Goal: Task Accomplishment & Management: Complete application form

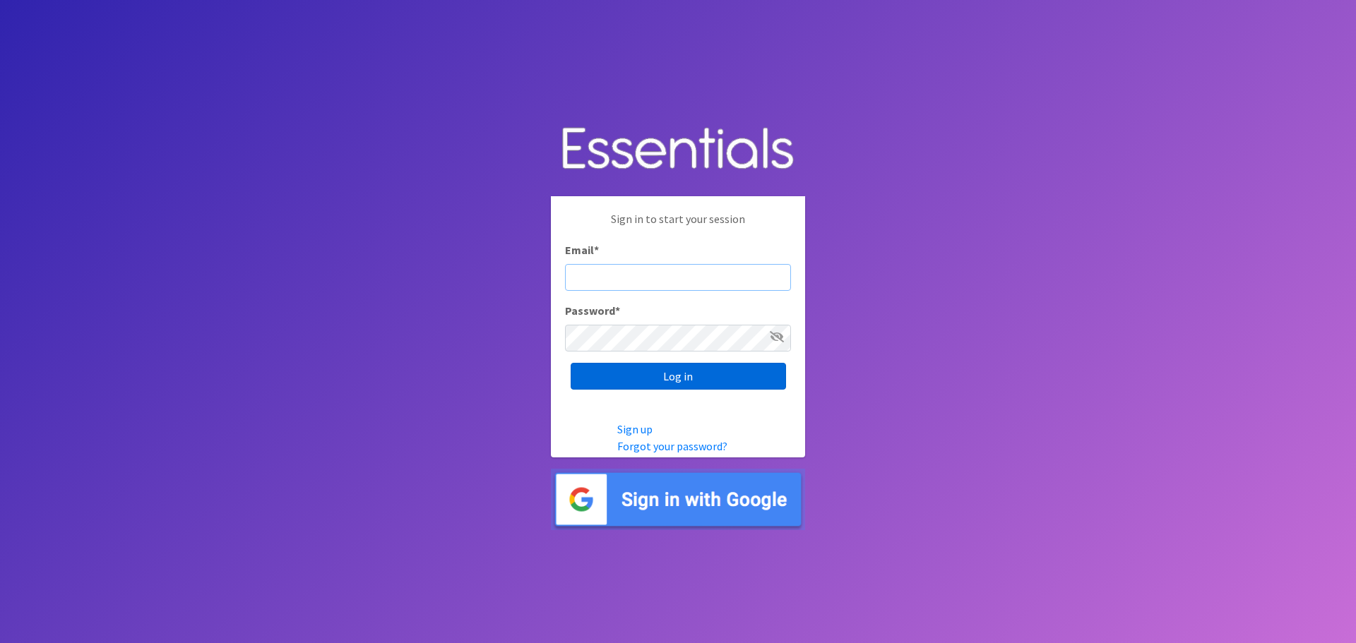
type input "[PERSON_NAME][EMAIL_ADDRESS][DOMAIN_NAME]"
click at [734, 386] on input "Log in" at bounding box center [678, 376] width 215 height 27
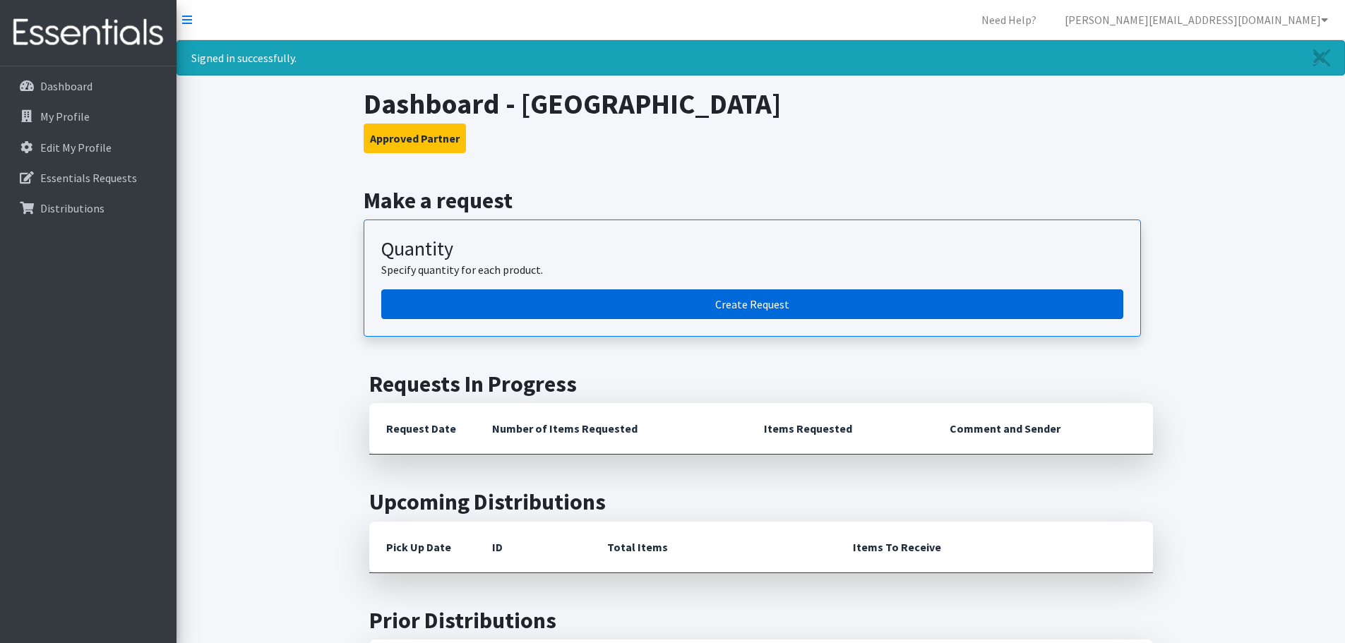
click at [768, 302] on link "Create Request" at bounding box center [752, 305] width 742 height 30
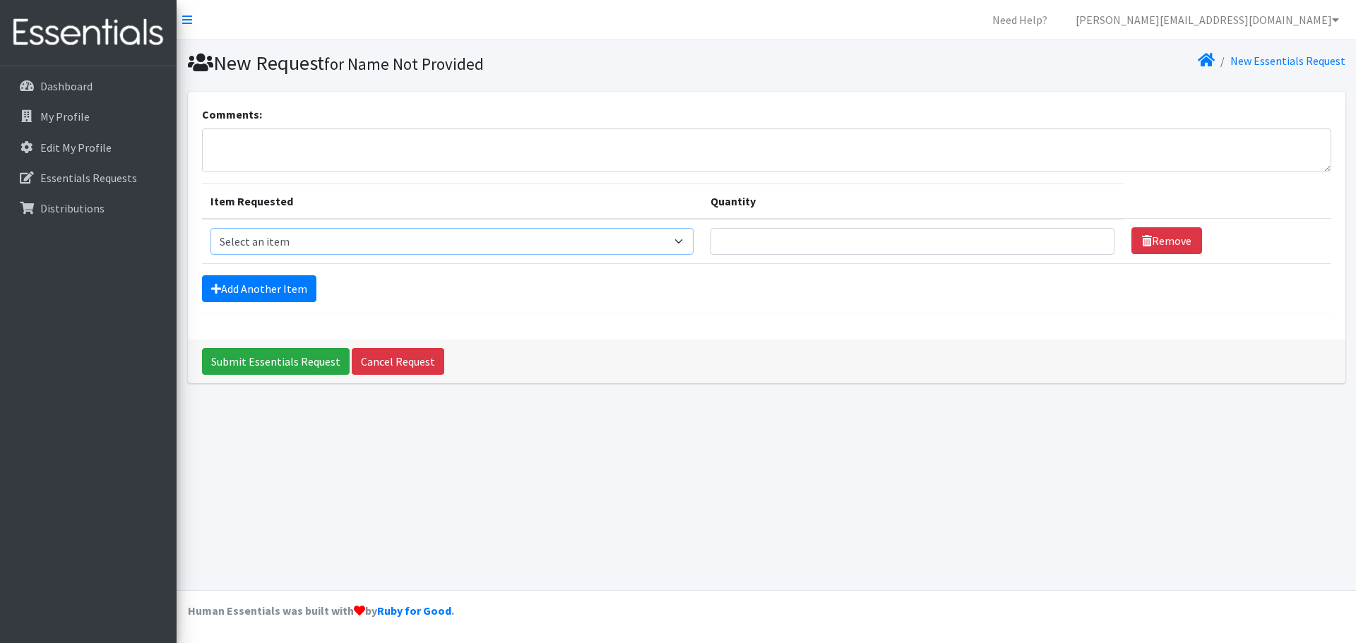
click at [686, 246] on select "Select an item Diapers - Newborn Diapers - Preemie Diapers - Size 1 Diapers - S…" at bounding box center [451, 241] width 483 height 27
select select "94"
click at [210, 228] on select "Select an item Diapers - Newborn Diapers - Preemie Diapers - Size 1 Diapers - S…" at bounding box center [451, 241] width 483 height 27
click at [1008, 239] on input "Quantity" at bounding box center [912, 241] width 404 height 27
type input "150"
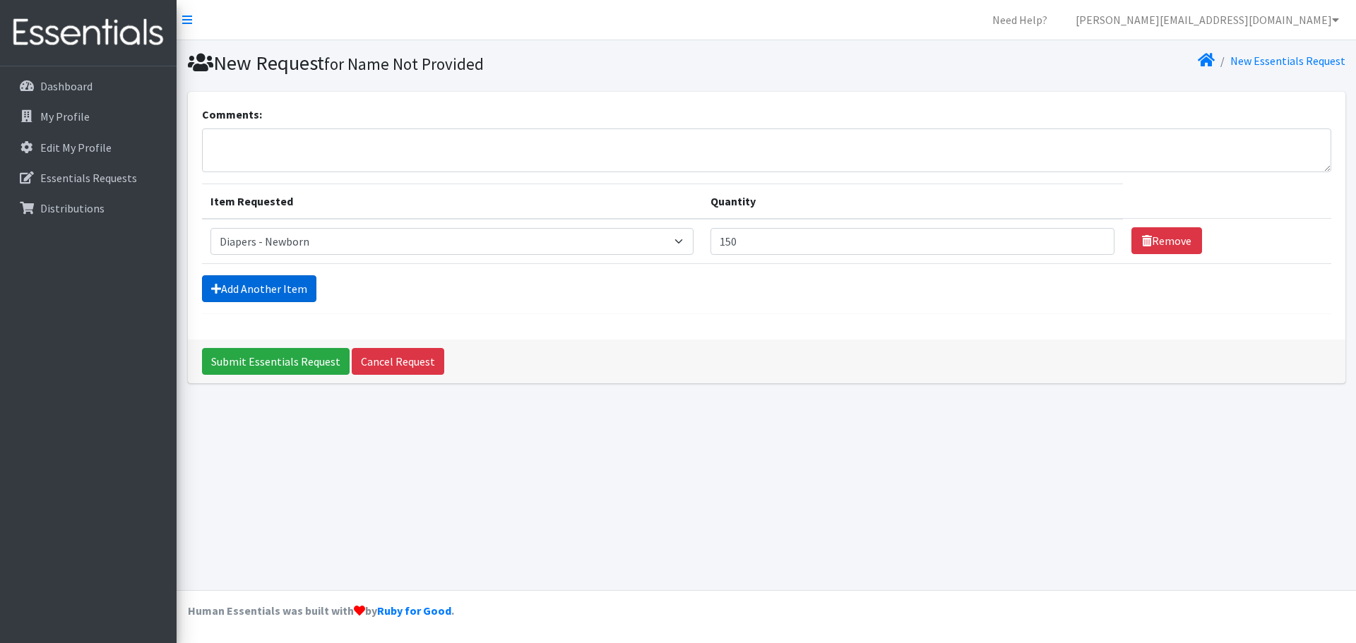
click at [231, 287] on link "Add Another Item" at bounding box center [259, 288] width 114 height 27
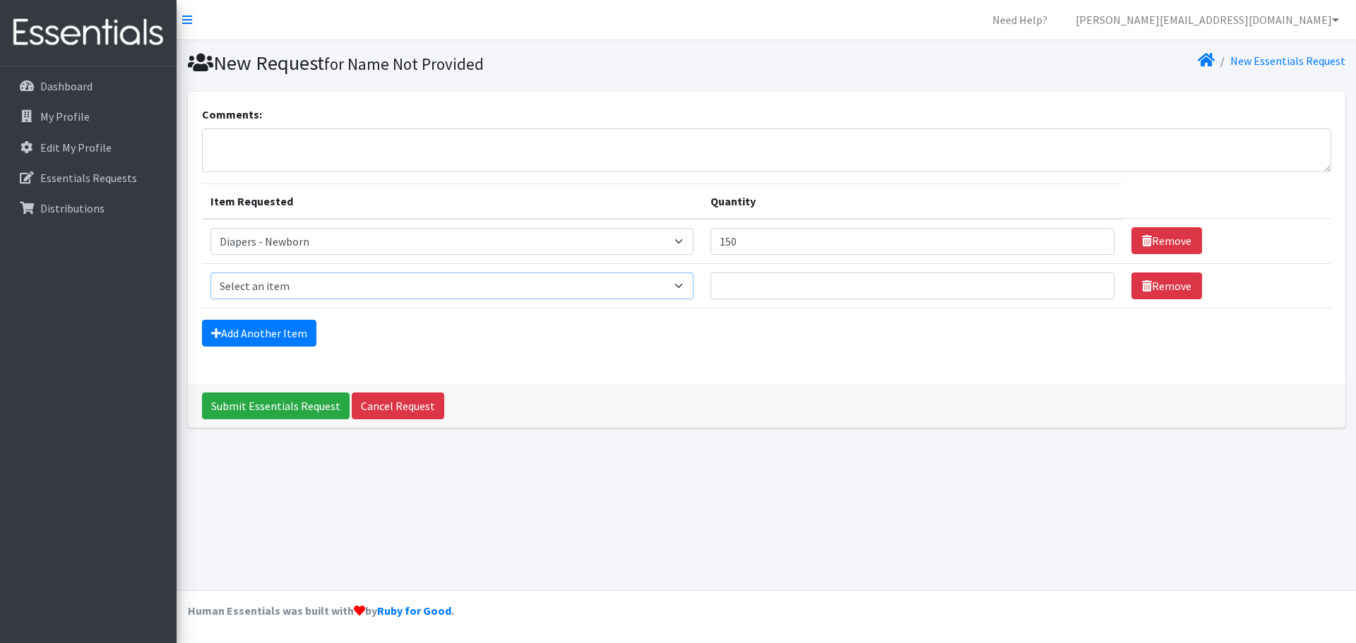
click at [499, 285] on select "Select an item Diapers - Newborn Diapers - Preemie Diapers - Size 1 Diapers - S…" at bounding box center [451, 286] width 483 height 27
select select "96"
click at [210, 273] on select "Select an item Diapers - Newborn Diapers - Preemie Diapers - Size 1 Diapers - S…" at bounding box center [451, 286] width 483 height 27
click at [772, 279] on input "Quantity" at bounding box center [912, 286] width 404 height 27
type input "50"
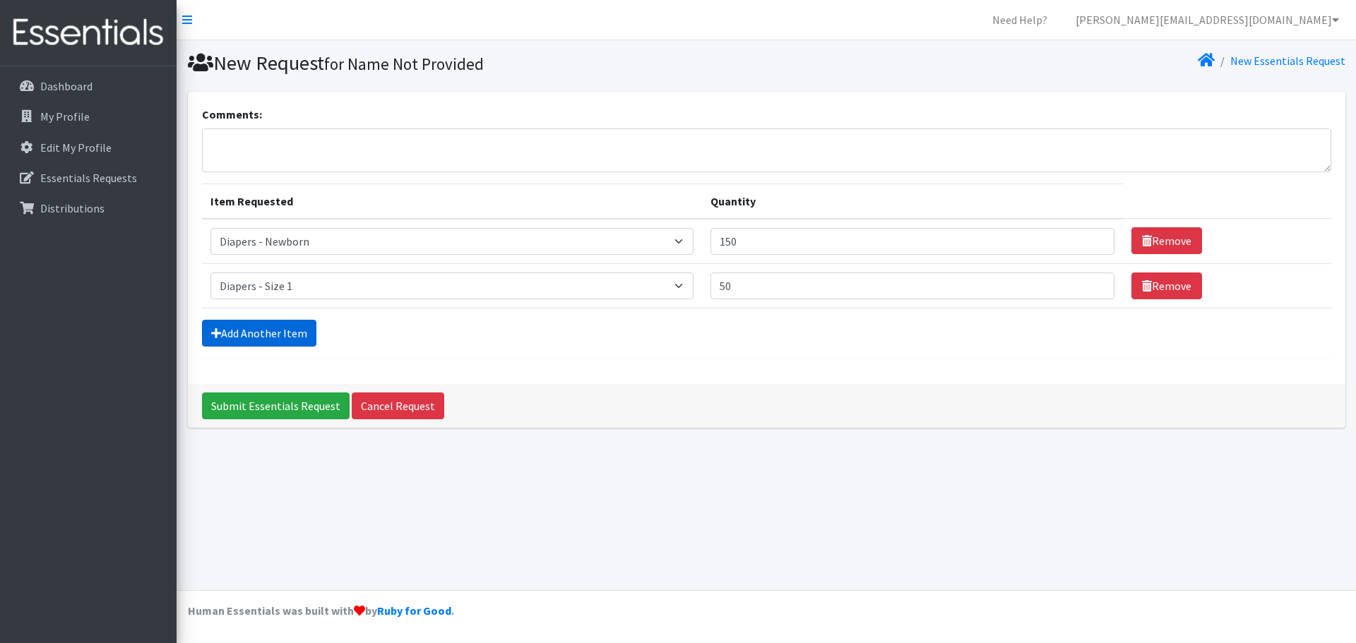
drag, startPoint x: 275, startPoint y: 331, endPoint x: 268, endPoint y: 298, distance: 33.9
click at [275, 331] on link "Add Another Item" at bounding box center [259, 333] width 114 height 27
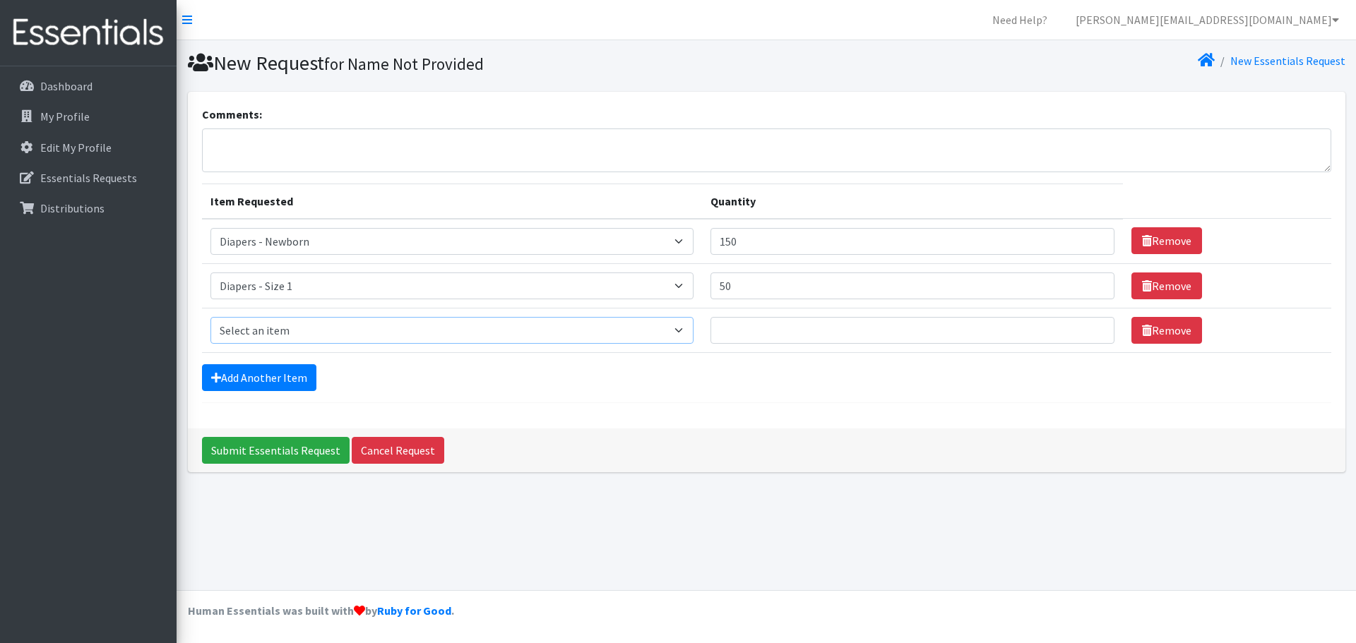
click at [333, 334] on select "Select an item Diapers - Newborn Diapers - Preemie Diapers - Size 1 Diapers - S…" at bounding box center [451, 330] width 483 height 27
select select "98"
click at [210, 317] on select "Select an item Diapers - Newborn Diapers - Preemie Diapers - Size 1 Diapers - S…" at bounding box center [451, 330] width 483 height 27
click at [782, 330] on input "Quantity" at bounding box center [912, 330] width 404 height 27
type input "100"
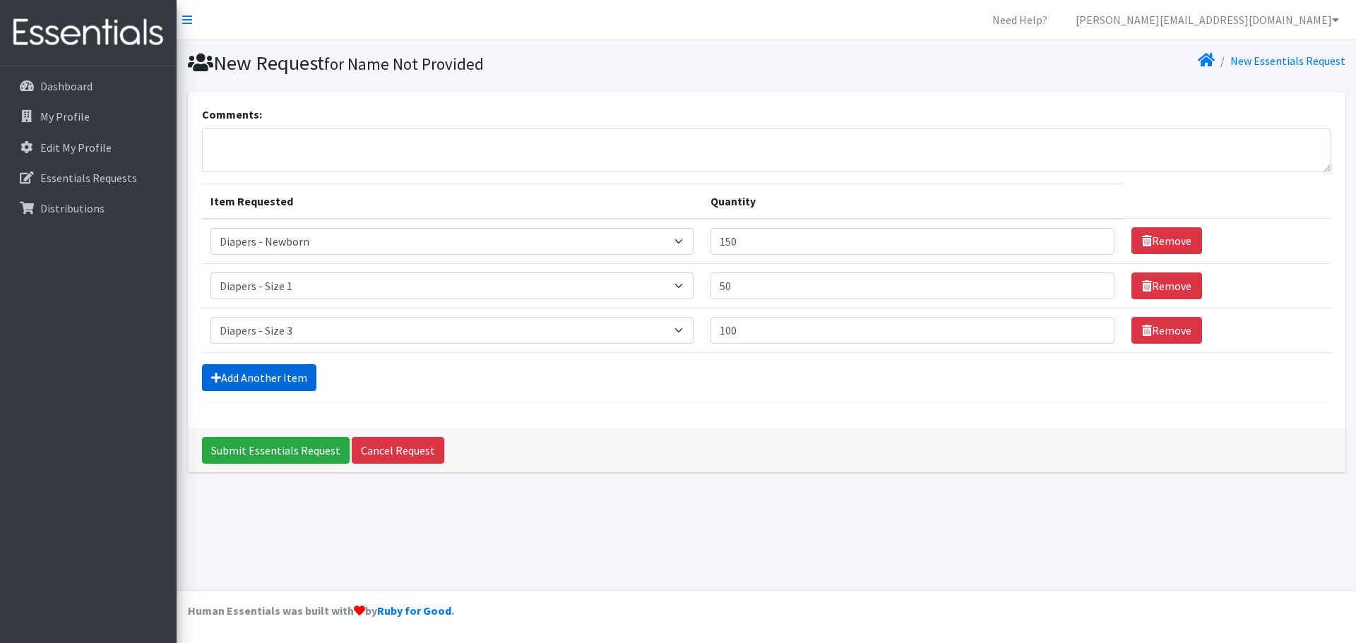
click at [232, 379] on link "Add Another Item" at bounding box center [259, 377] width 114 height 27
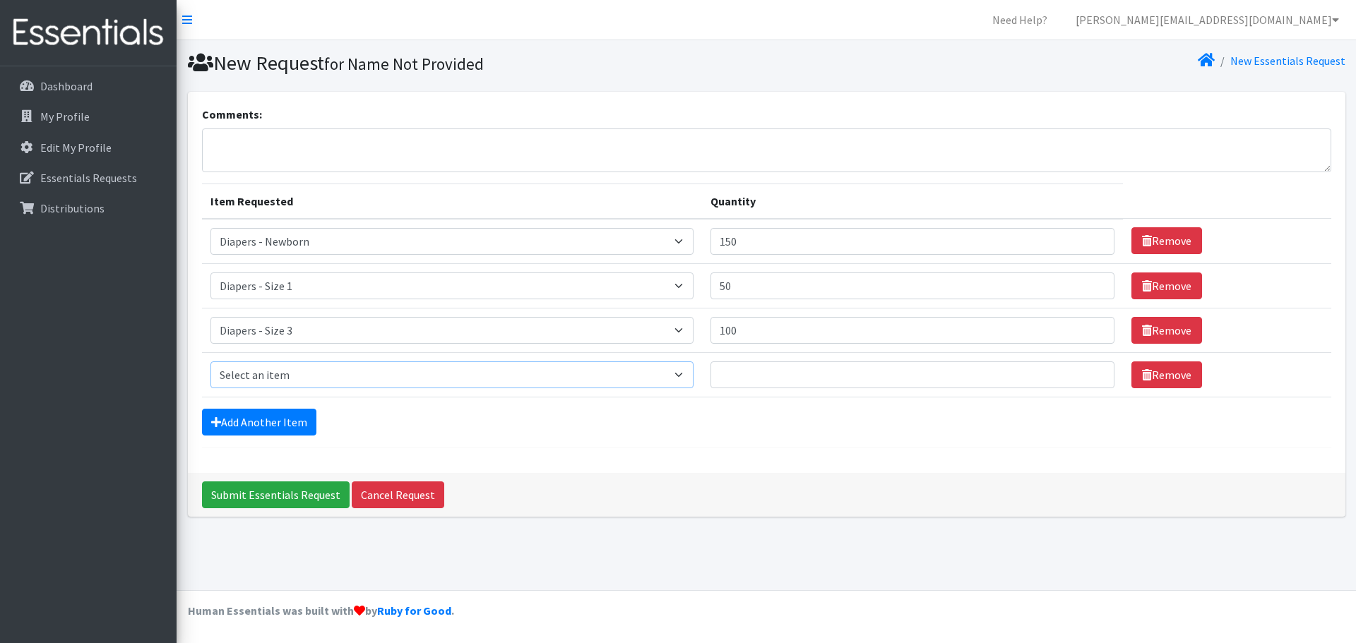
click at [280, 373] on select "Select an item Diapers - Newborn Diapers - Preemie Diapers - Size 1 Diapers - S…" at bounding box center [451, 375] width 483 height 27
select select "73"
click at [210, 362] on select "Select an item Diapers - Newborn Diapers - Preemie Diapers - Size 1 Diapers - S…" at bounding box center [451, 375] width 483 height 27
click at [787, 377] on input "Quantity" at bounding box center [912, 375] width 404 height 27
type input "200"
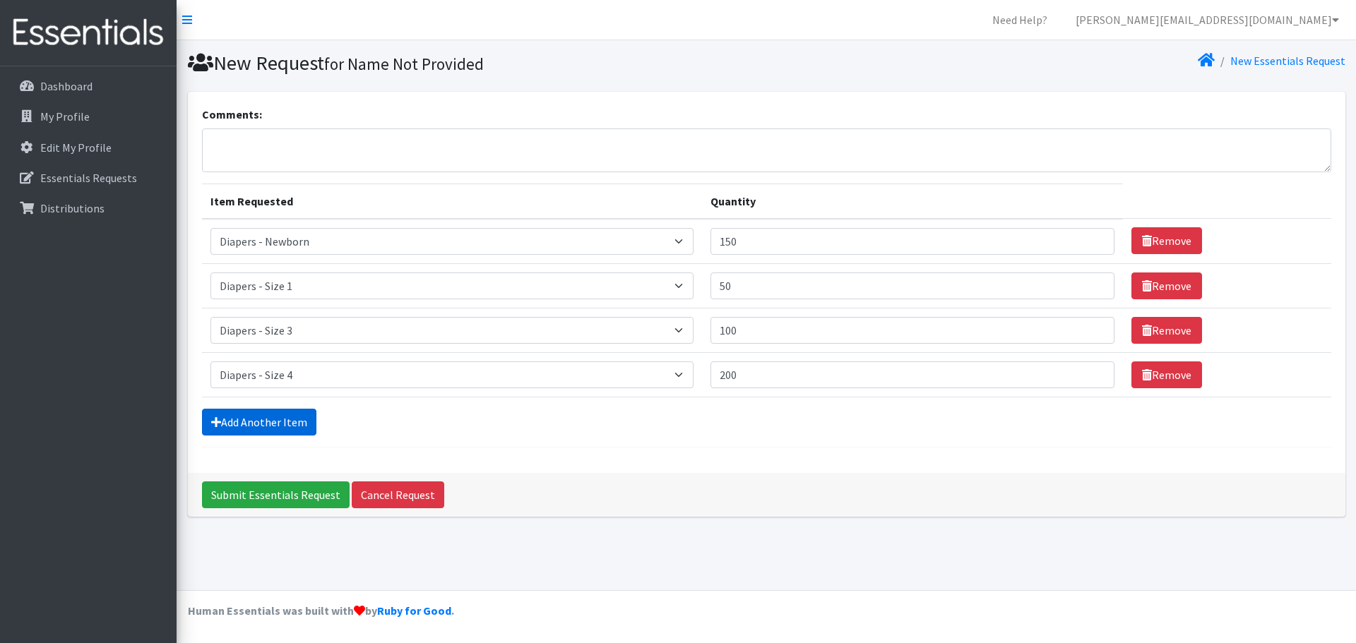
click at [235, 427] on link "Add Another Item" at bounding box center [259, 422] width 114 height 27
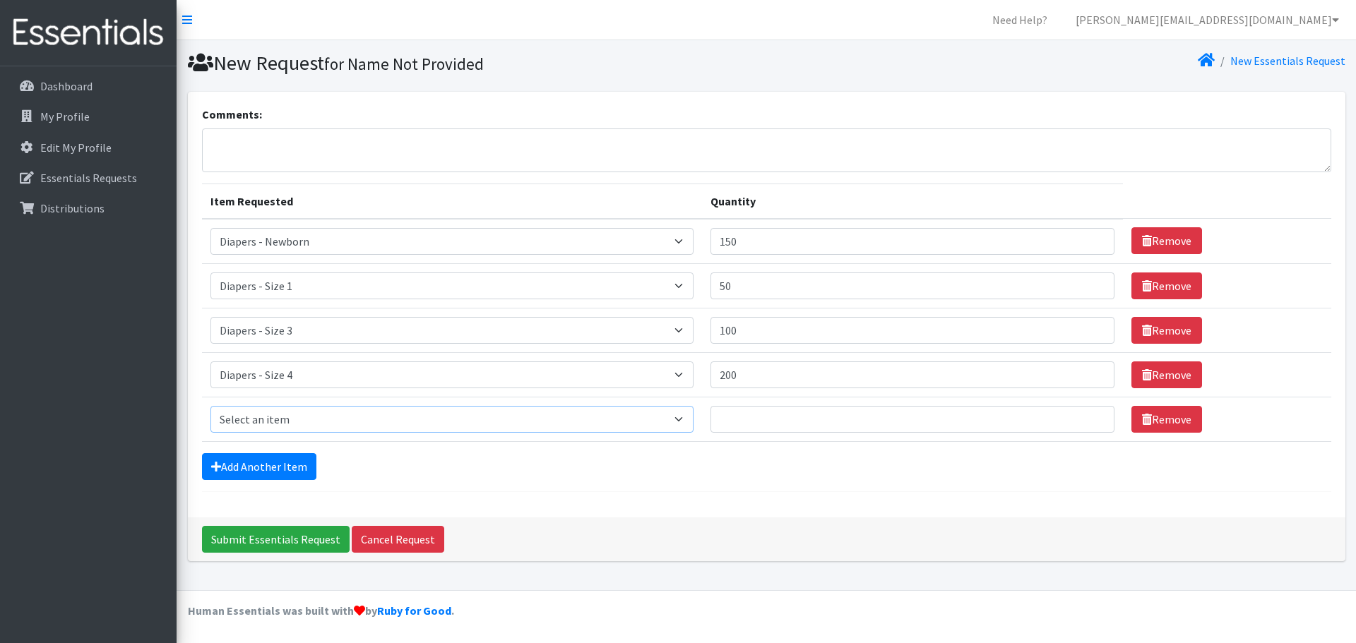
click at [253, 415] on select "Select an item Diapers - Newborn Diapers - Preemie Diapers - Size 1 Diapers - S…" at bounding box center [451, 419] width 483 height 27
click at [210, 406] on select "Select an item Diapers - Newborn Diapers - Preemie Diapers - Size 1 Diapers - S…" at bounding box center [451, 419] width 483 height 27
drag, startPoint x: 531, startPoint y: 424, endPoint x: 525, endPoint y: 409, distance: 16.1
click at [531, 424] on select "Select an item Diapers - Newborn Diapers - Preemie Diapers - Size 1 Diapers - S…" at bounding box center [451, 419] width 483 height 27
select select "75"
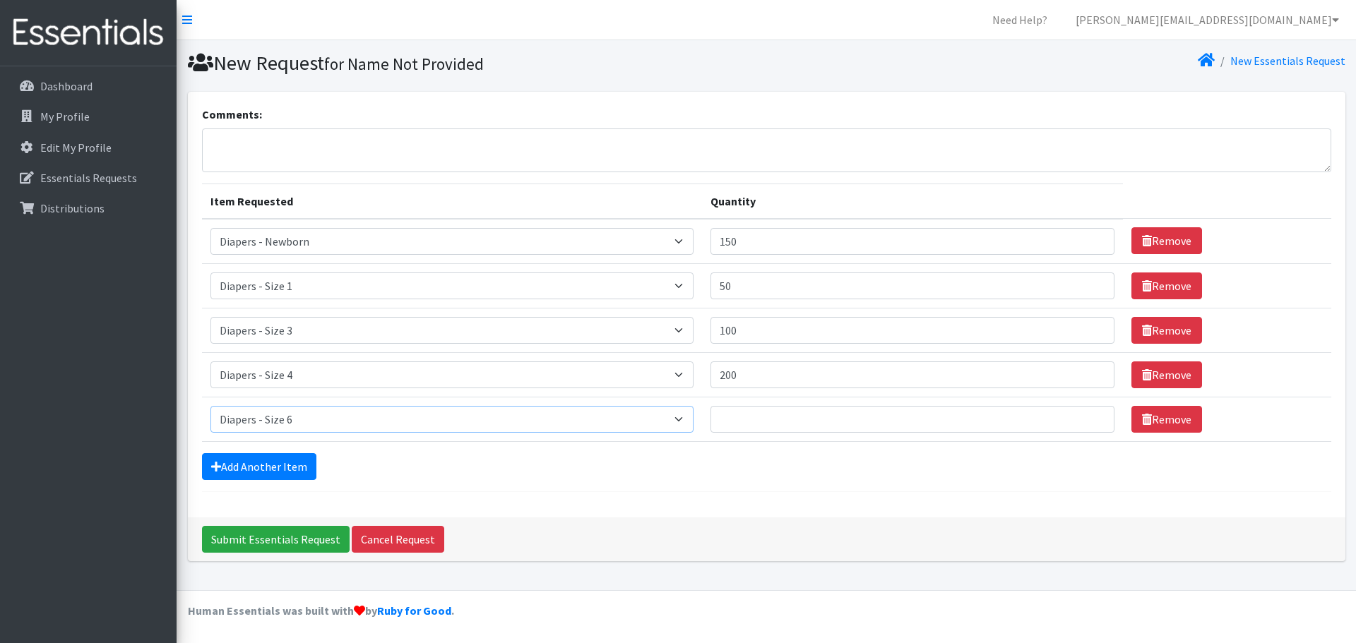
click at [210, 406] on select "Select an item Diapers - Newborn Diapers - Preemie Diapers - Size 1 Diapers - S…" at bounding box center [451, 419] width 483 height 27
click at [777, 422] on input "Quantity" at bounding box center [912, 419] width 404 height 27
type input "50"
click at [302, 469] on link "Add Another Item" at bounding box center [259, 466] width 114 height 27
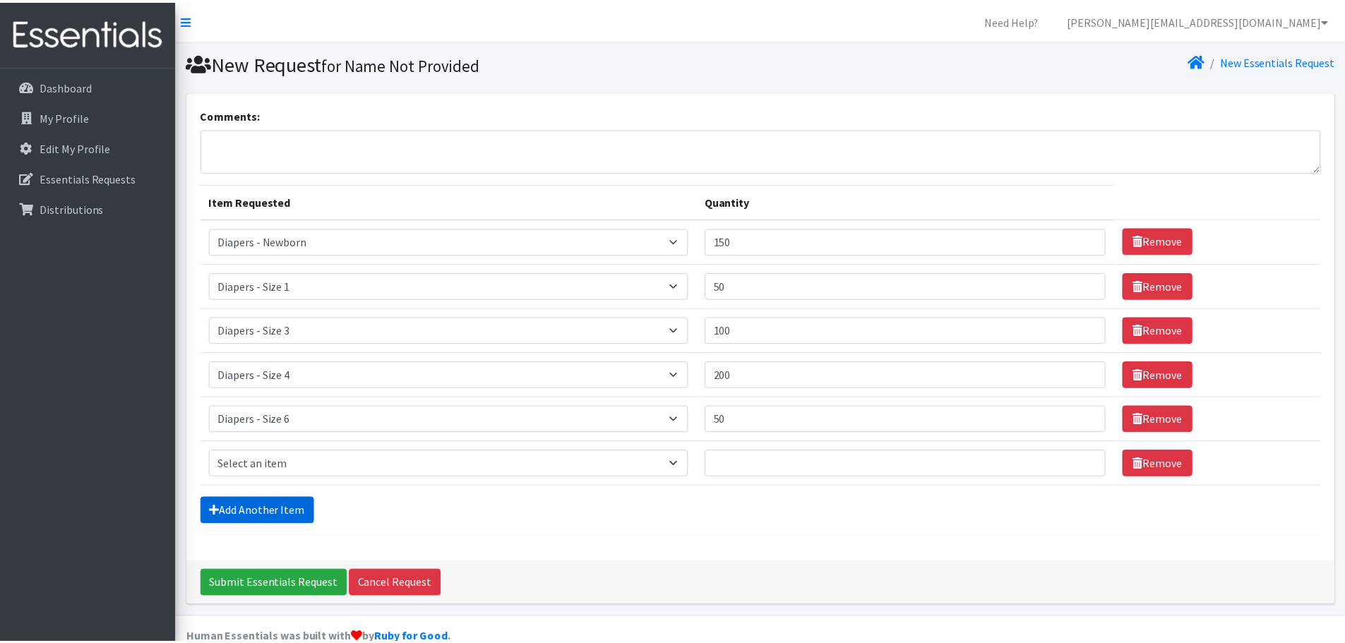
scroll to position [27, 0]
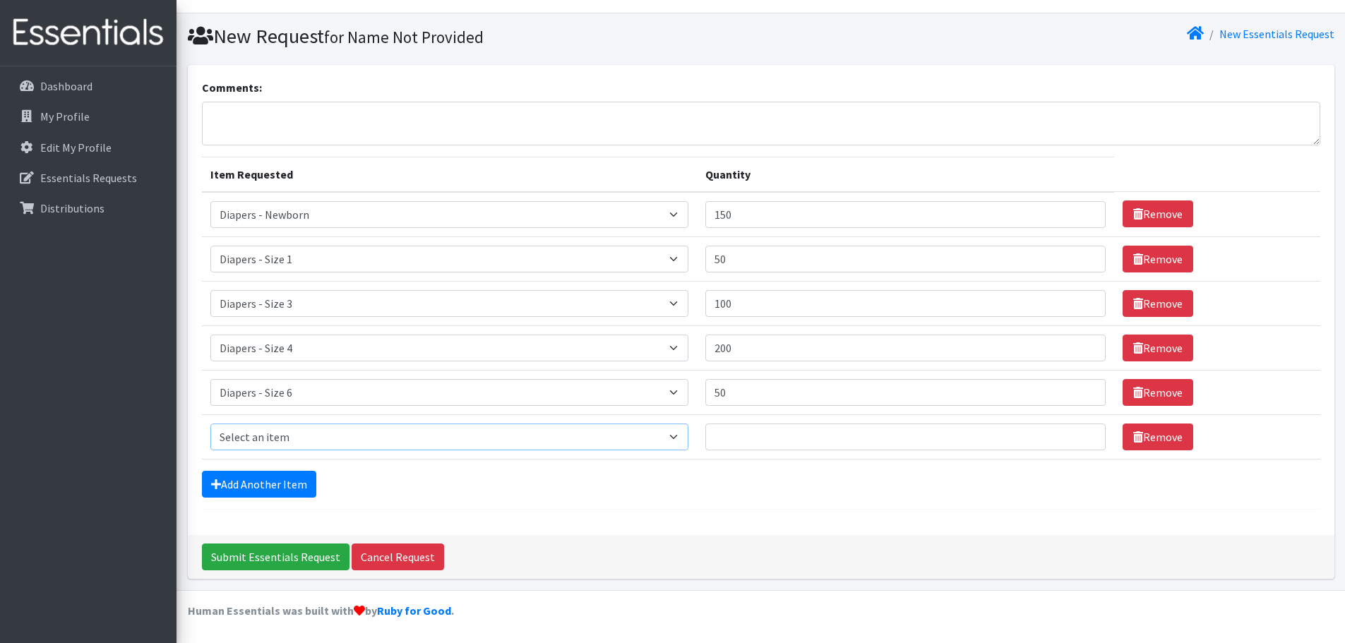
click at [314, 435] on select "Select an item Diapers - Newborn Diapers - Preemie Diapers - Size 1 Diapers - S…" at bounding box center [449, 437] width 478 height 27
select select "4021"
click at [210, 424] on select "Select an item Diapers - Newborn Diapers - Preemie Diapers - Size 1 Diapers - S…" at bounding box center [449, 437] width 478 height 27
click at [769, 429] on input "Quantity" at bounding box center [905, 437] width 400 height 27
type input "6"
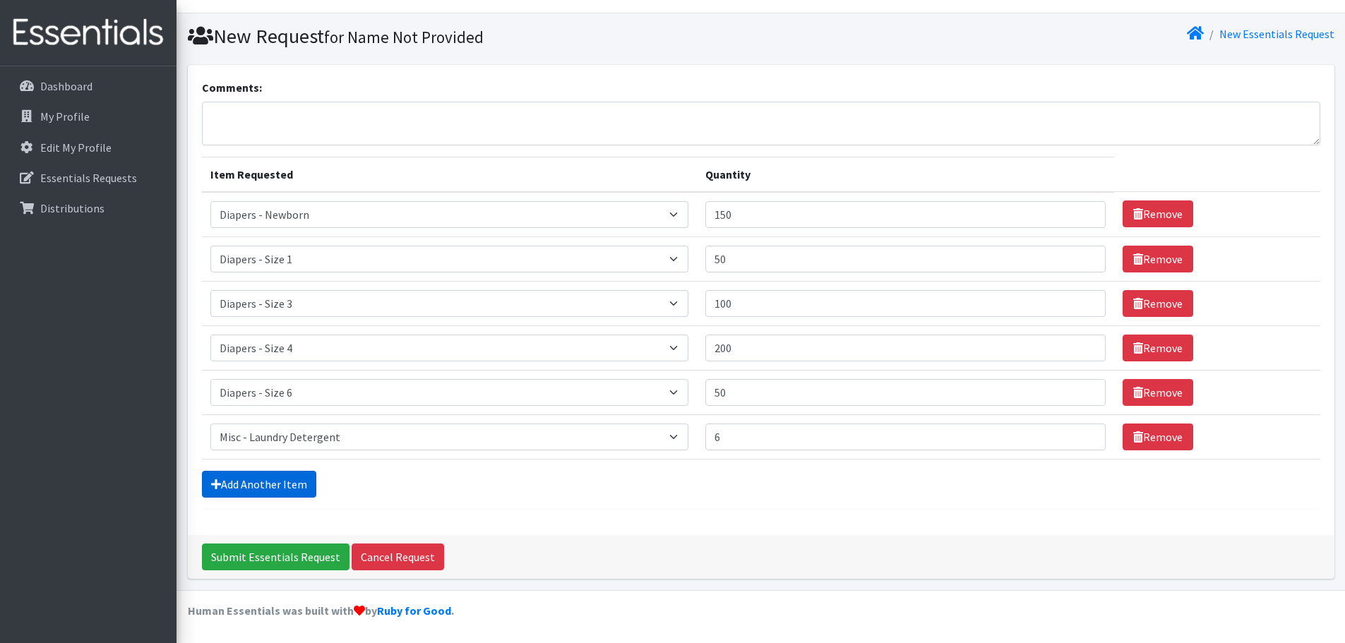
click at [294, 479] on link "Add Another Item" at bounding box center [259, 484] width 114 height 27
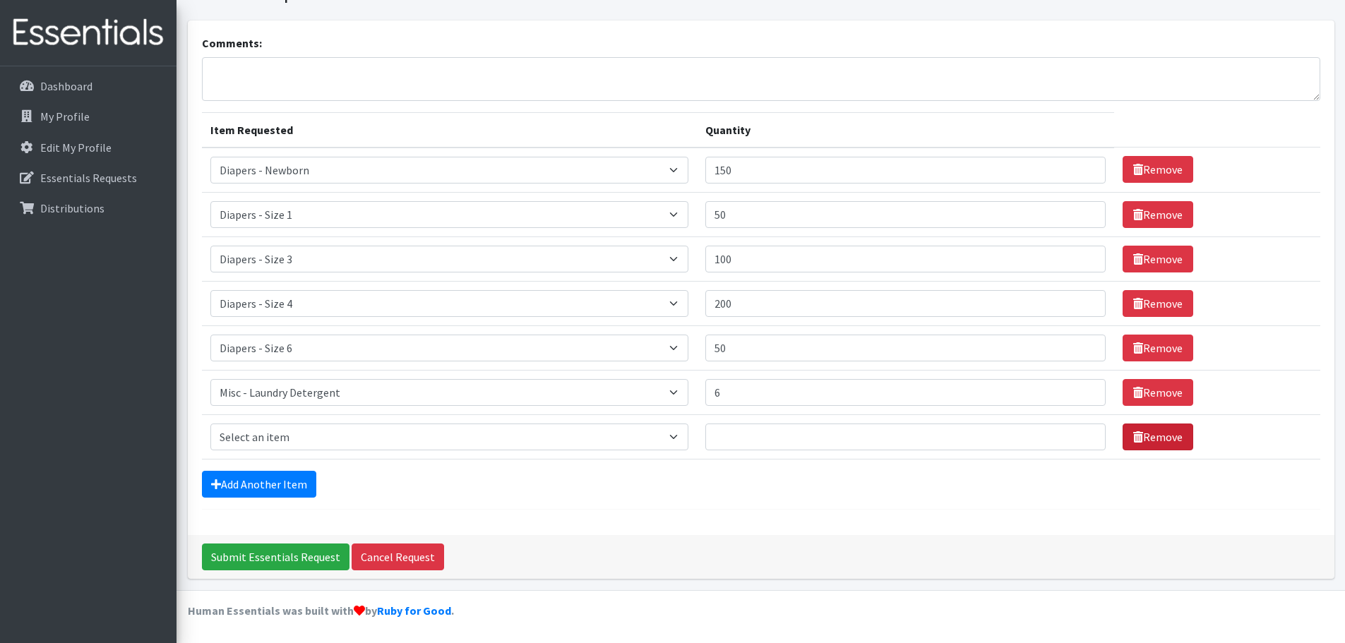
click at [1136, 438] on link "Remove" at bounding box center [1158, 437] width 71 height 27
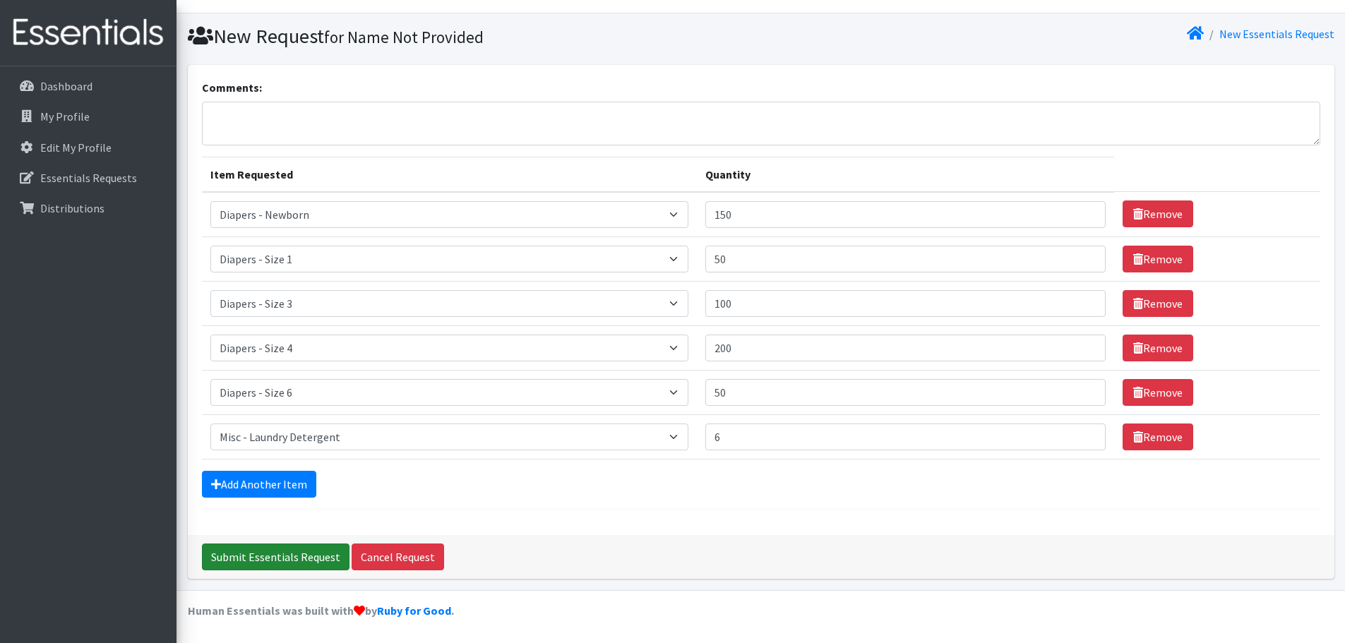
click at [236, 553] on input "Submit Essentials Request" at bounding box center [276, 557] width 148 height 27
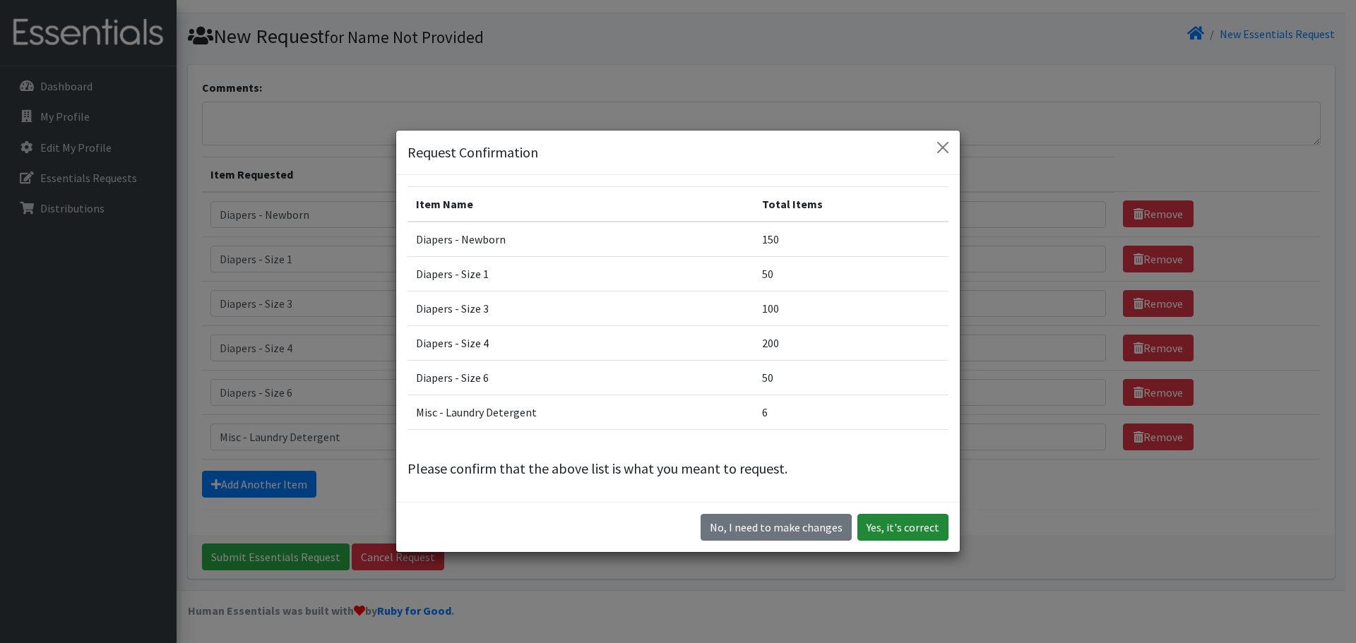
click at [893, 522] on button "Yes, it's correct" at bounding box center [902, 527] width 91 height 27
